Goal: Task Accomplishment & Management: Use online tool/utility

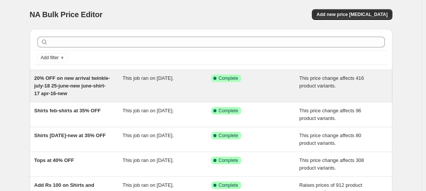
click at [76, 89] on div "20% OFF on new arrival twinkle-july-18 25-june-new june-shirt-17 apr-16-new" at bounding box center [78, 85] width 89 height 23
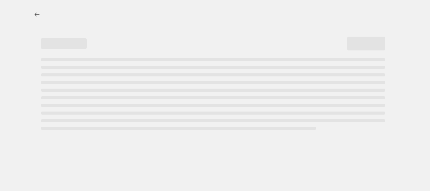
select select "pcap"
select select "no_change"
select select "tag"
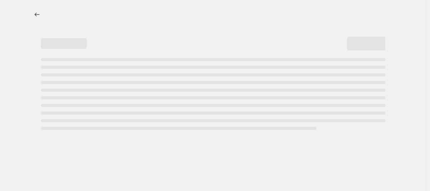
select select "tag"
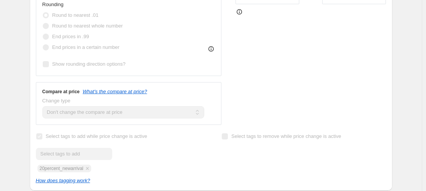
scroll to position [318, 0]
